Goal: Check status: Check status

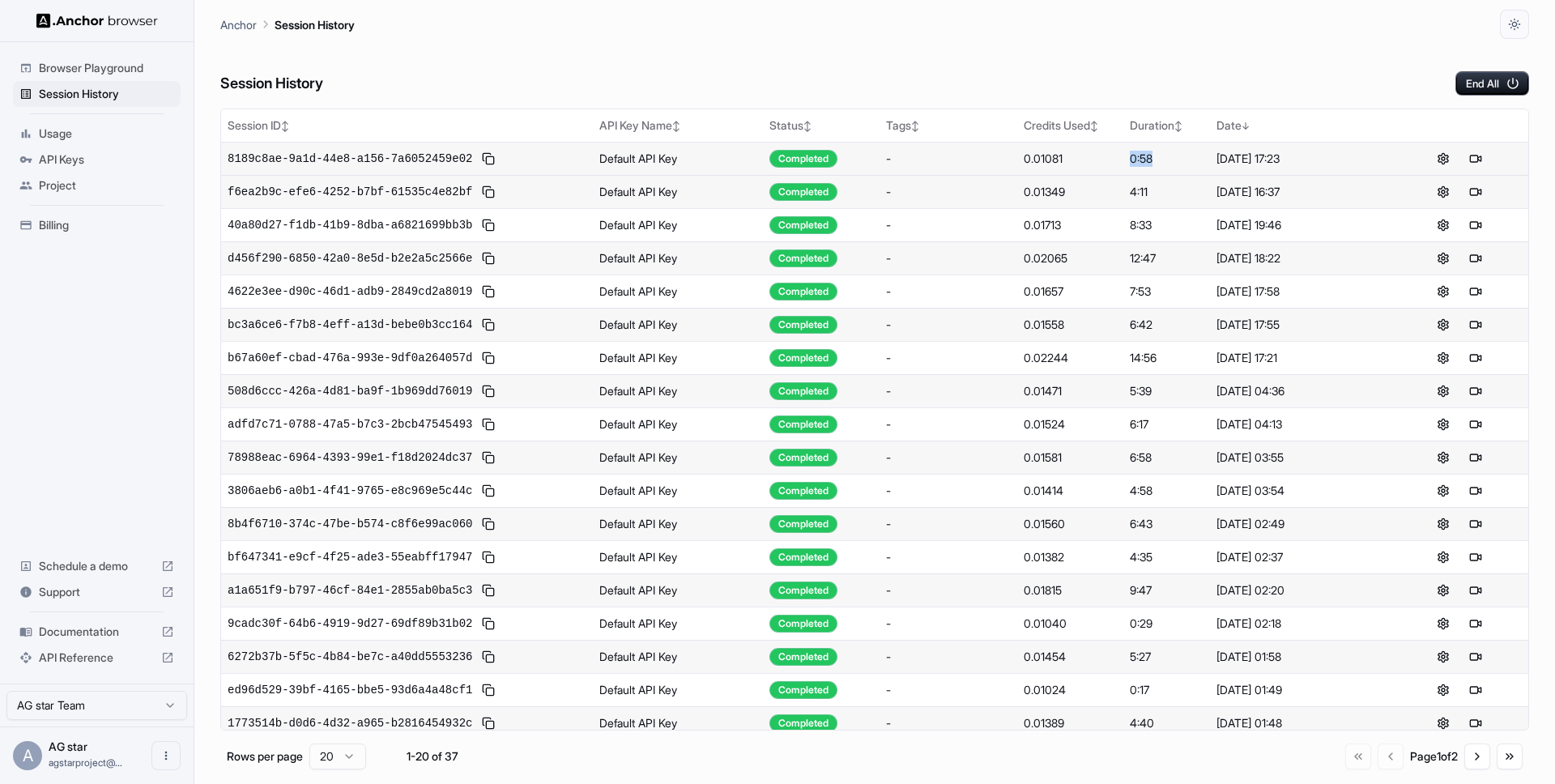
drag, startPoint x: 1154, startPoint y: 164, endPoint x: 1129, endPoint y: 164, distance: 25.0
click at [1129, 164] on td "0:58" at bounding box center [1166, 158] width 86 height 33
drag, startPoint x: 1129, startPoint y: 164, endPoint x: 1163, endPoint y: 164, distance: 34.0
click at [1163, 164] on td "0:58" at bounding box center [1166, 158] width 86 height 33
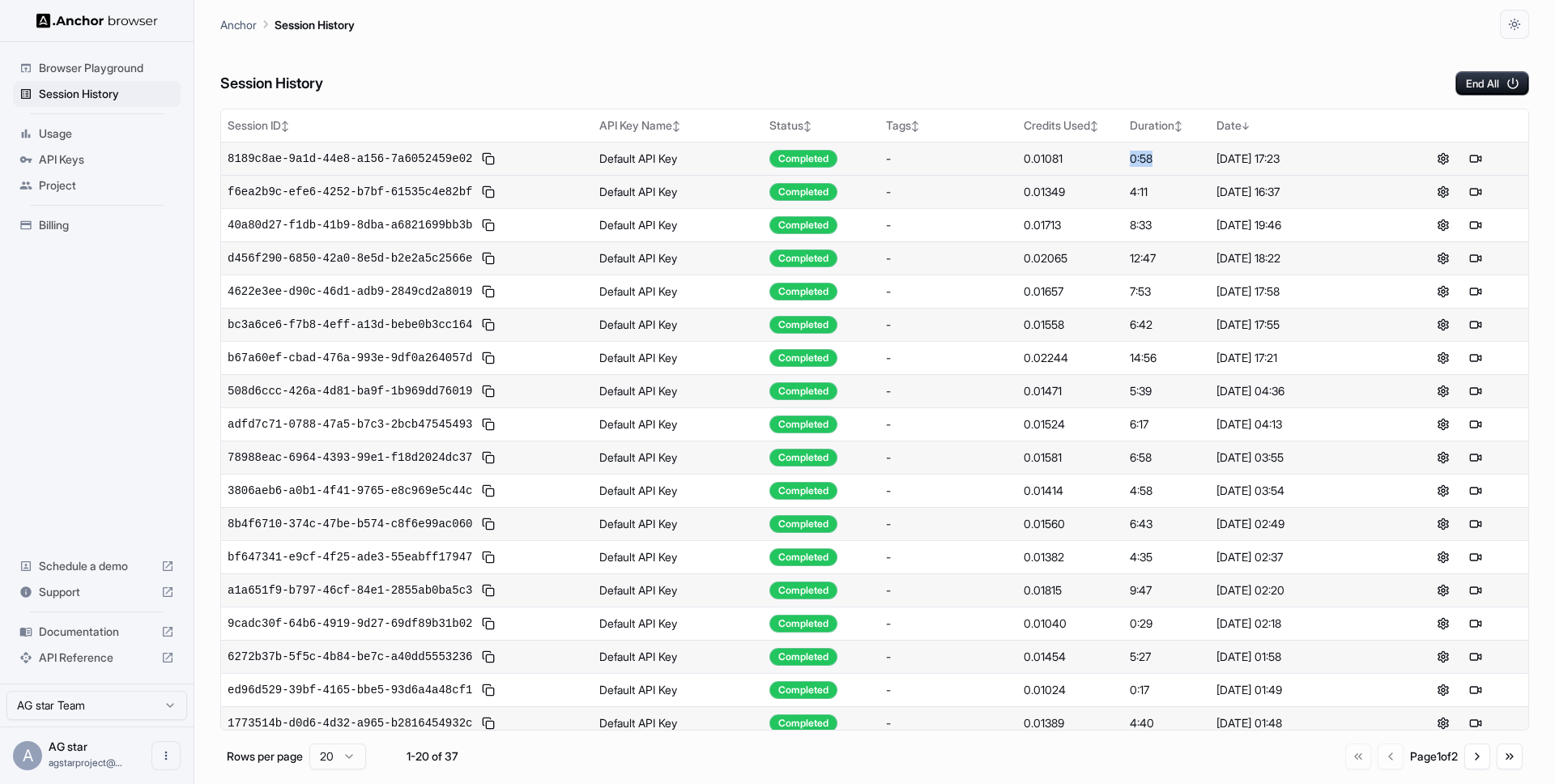
click at [1141, 156] on div "0:58" at bounding box center [1167, 158] width 73 height 16
drag, startPoint x: 1133, startPoint y: 157, endPoint x: 1163, endPoint y: 156, distance: 30.0
click at [1163, 156] on div "0:58" at bounding box center [1167, 158] width 73 height 16
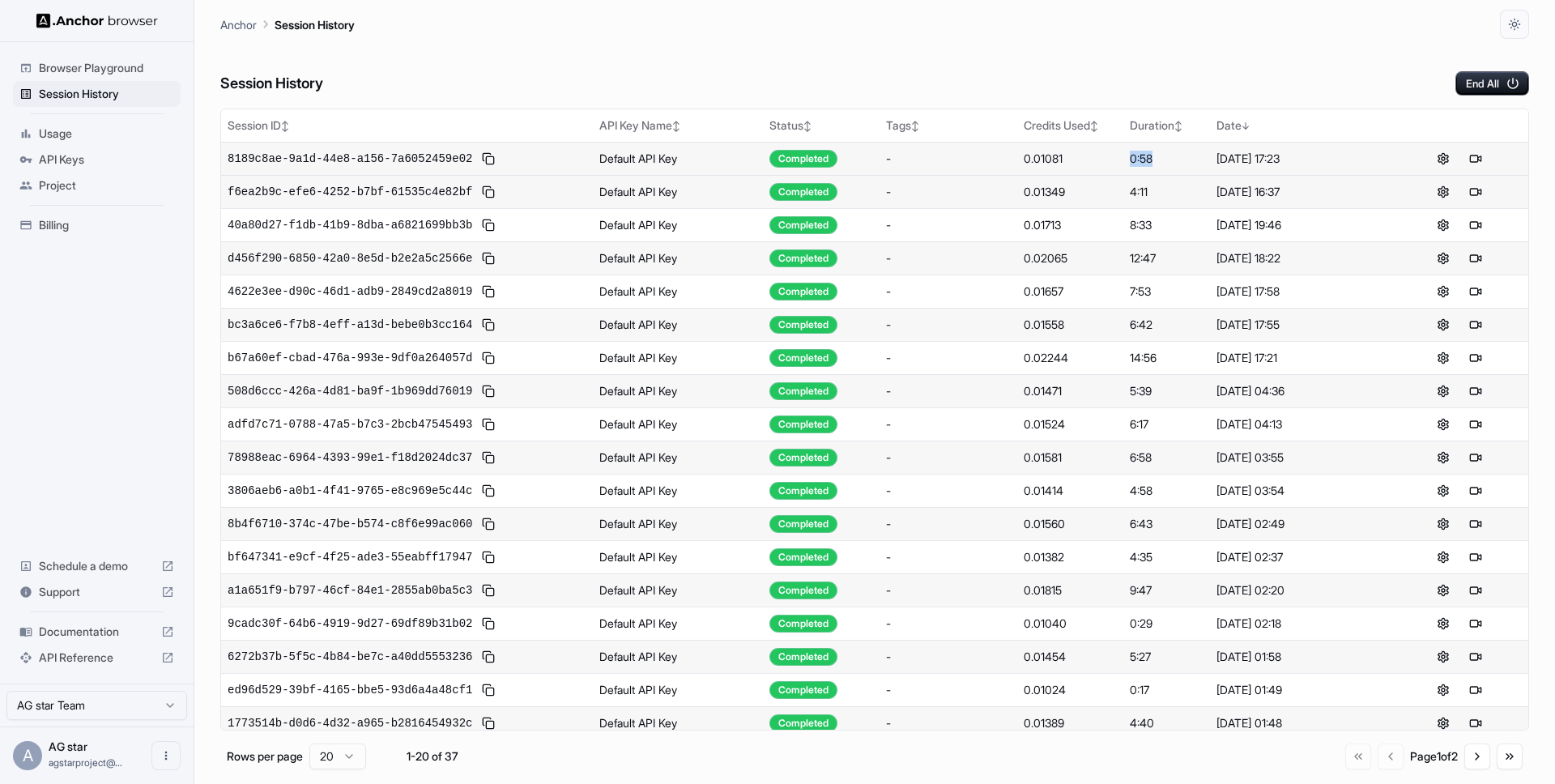
drag, startPoint x: 1163, startPoint y: 156, endPoint x: 1134, endPoint y: 157, distance: 29.0
click at [1134, 157] on div "0:58" at bounding box center [1167, 158] width 73 height 16
drag, startPoint x: 1285, startPoint y: 161, endPoint x: 1316, endPoint y: 159, distance: 31.1
click at [1316, 160] on div "[DATE] 17:23" at bounding box center [1301, 158] width 168 height 16
